Goal: Find contact information: Find contact information

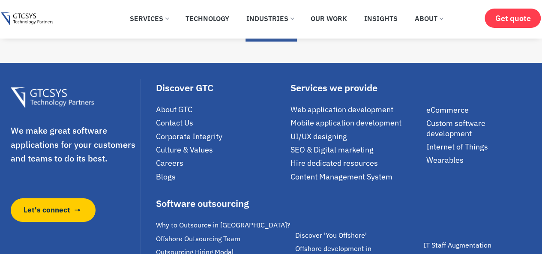
scroll to position [1607, 0]
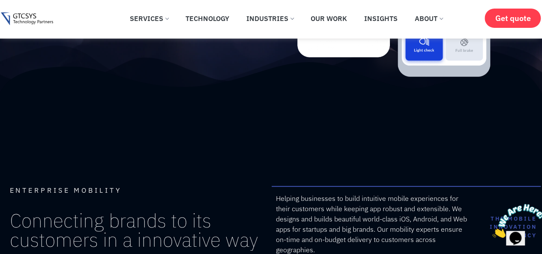
scroll to position [171, 0]
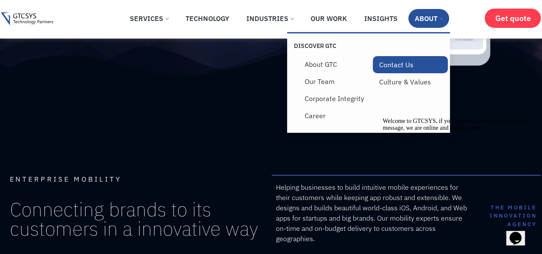
click at [400, 69] on link "Contact Us" at bounding box center [410, 64] width 75 height 17
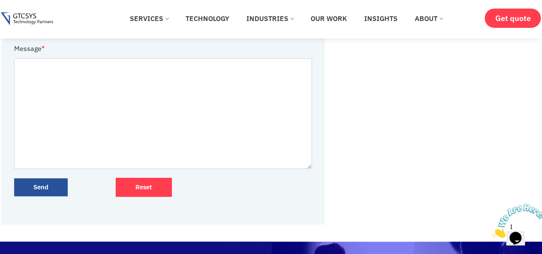
scroll to position [514, 0]
